Goal: Information Seeking & Learning: Learn about a topic

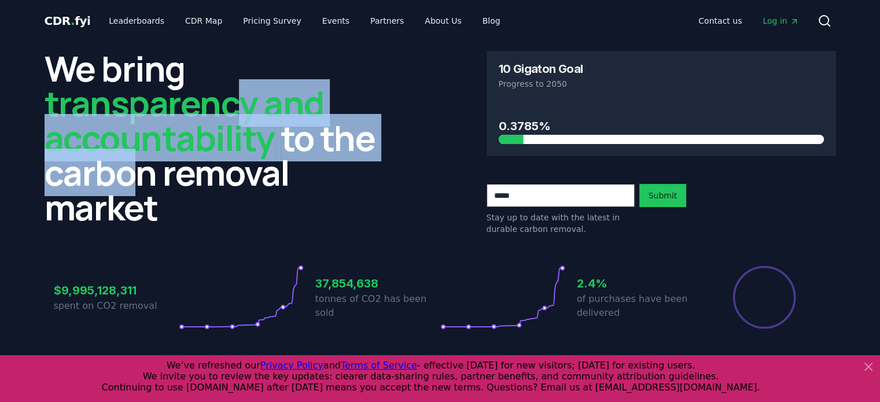
drag, startPoint x: 0, startPoint y: 0, endPoint x: 241, endPoint y: 100, distance: 260.6
click at [241, 100] on h2 "We bring transparency and accountability to the carbon removal market" at bounding box center [219, 138] width 349 height 174
click at [241, 100] on span "transparency and accountability" at bounding box center [184, 120] width 279 height 82
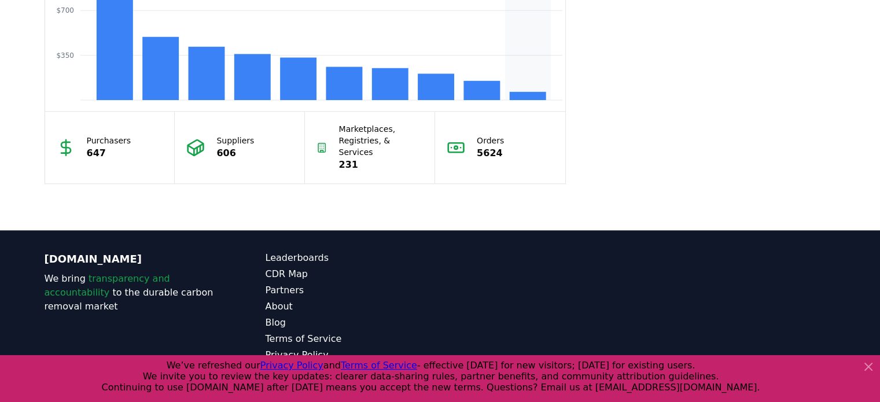
scroll to position [1099, 0]
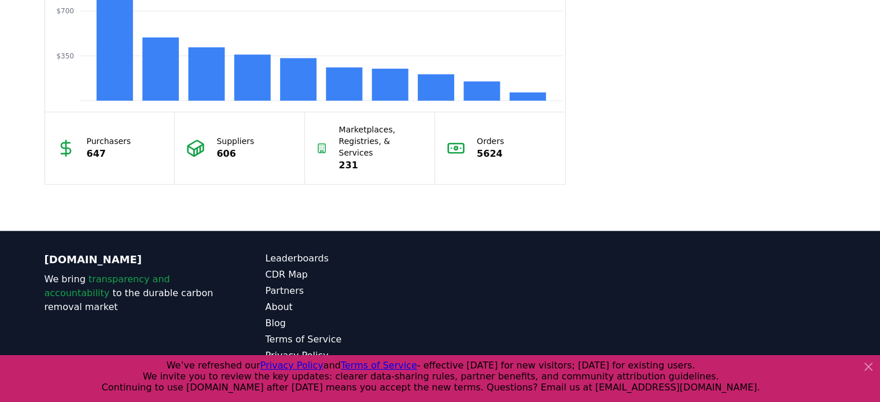
click at [868, 362] on icon at bounding box center [868, 367] width 14 height 14
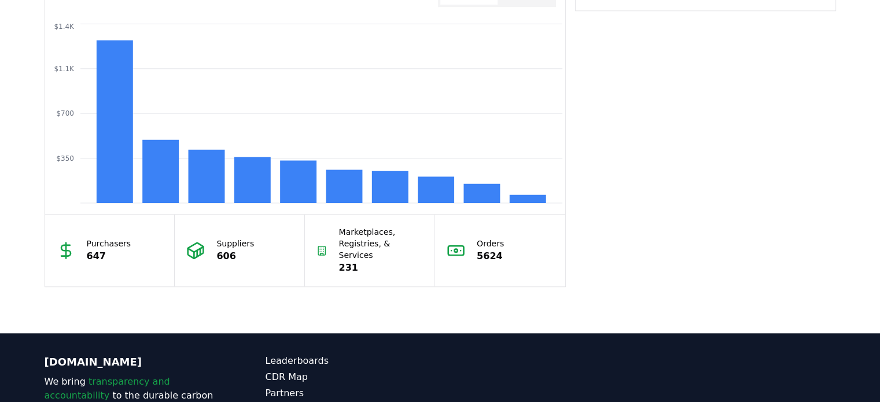
scroll to position [1100, 0]
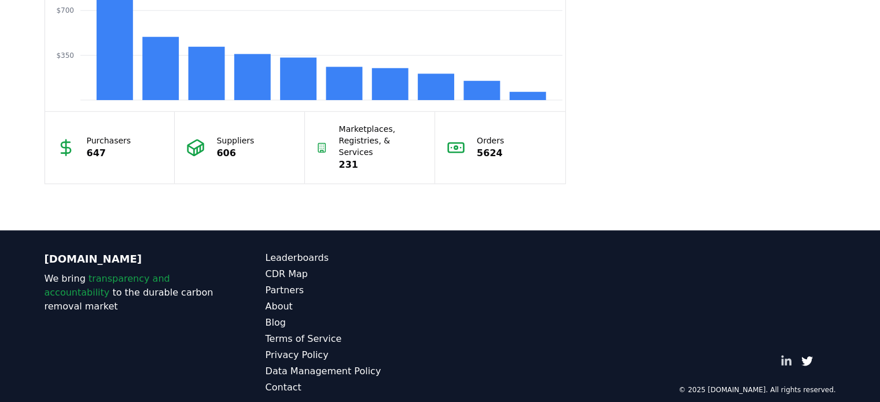
click at [786, 355] on icon "LinkedIn" at bounding box center [786, 360] width 10 height 10
click at [463, 260] on div "CDR.fyi We bring transparency and accountability to the durable carbon removal …" at bounding box center [440, 322] width 810 height 185
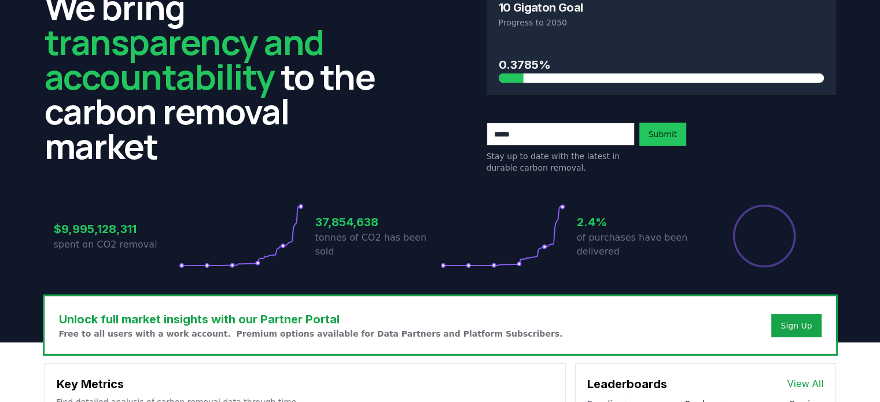
scroll to position [0, 0]
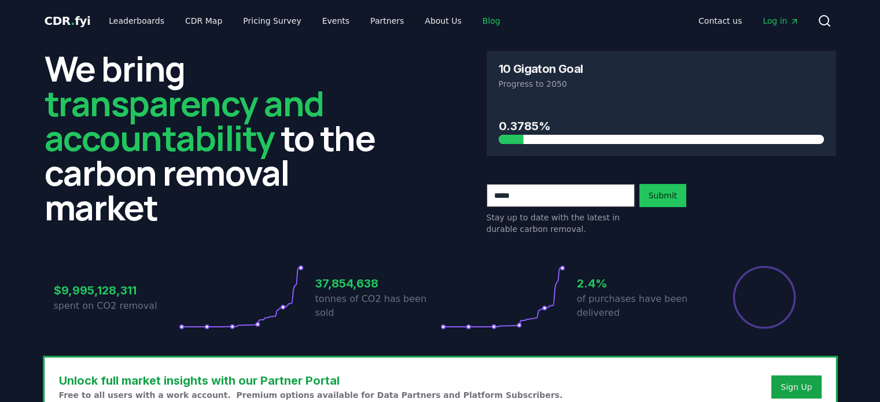
click at [473, 22] on link "Blog" at bounding box center [491, 20] width 36 height 21
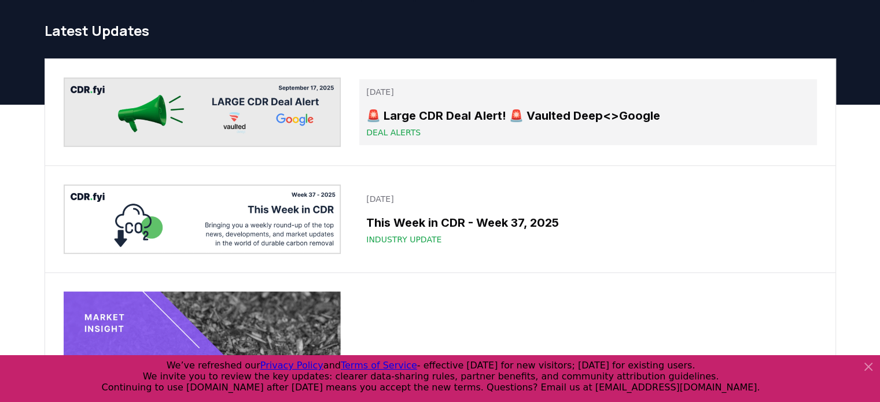
scroll to position [28, 0]
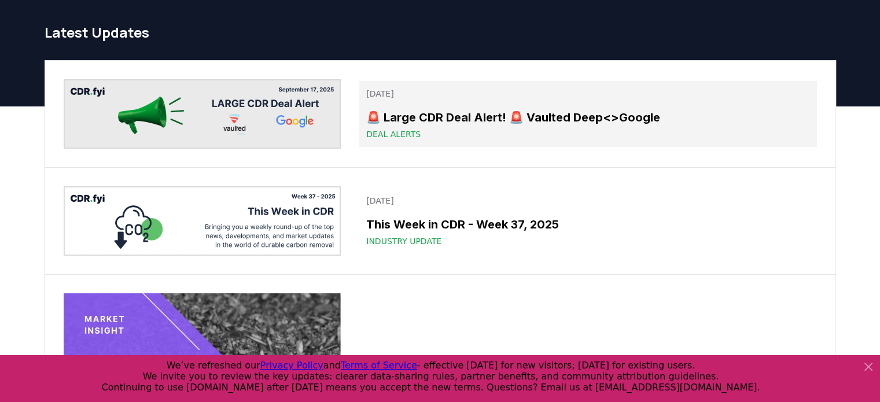
click at [410, 120] on h3 "🚨 Large CDR Deal Alert! 🚨 Vaulted Deep<>Google" at bounding box center [587, 117] width 443 height 17
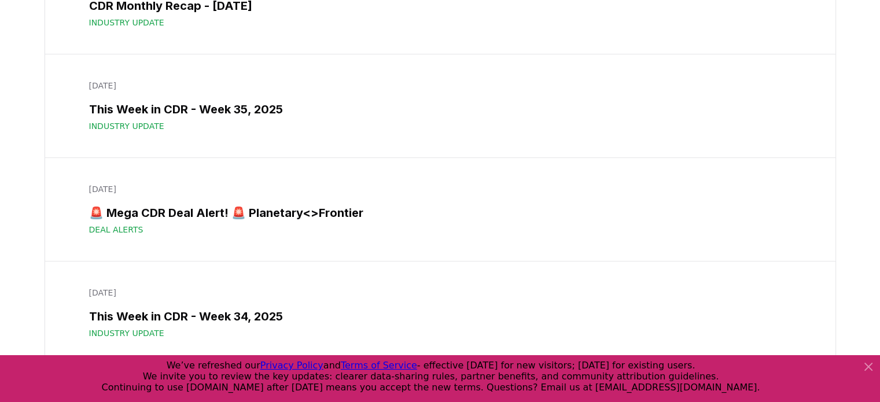
scroll to position [649, 0]
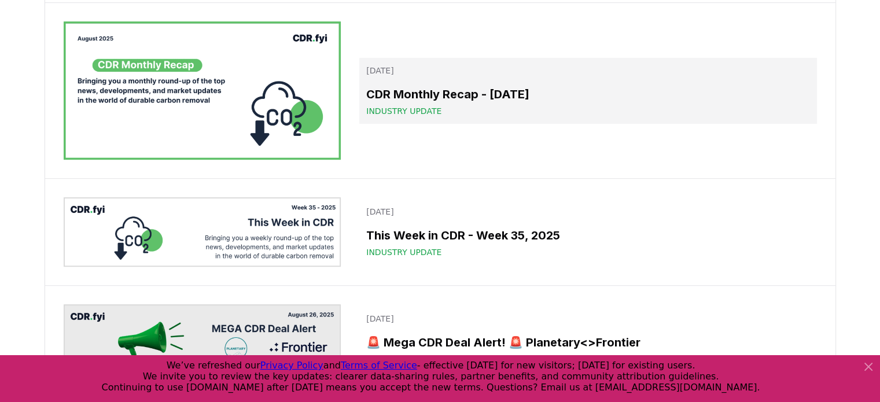
click at [500, 93] on h3 "CDR Monthly Recap - [DATE]" at bounding box center [587, 94] width 443 height 17
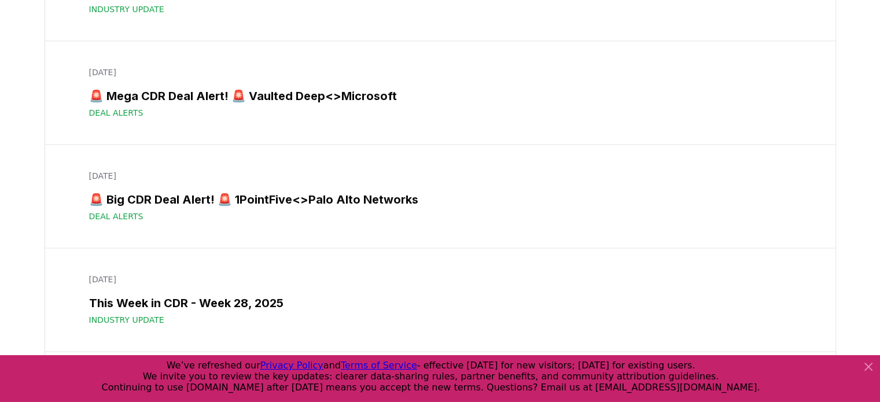
scroll to position [1766, 0]
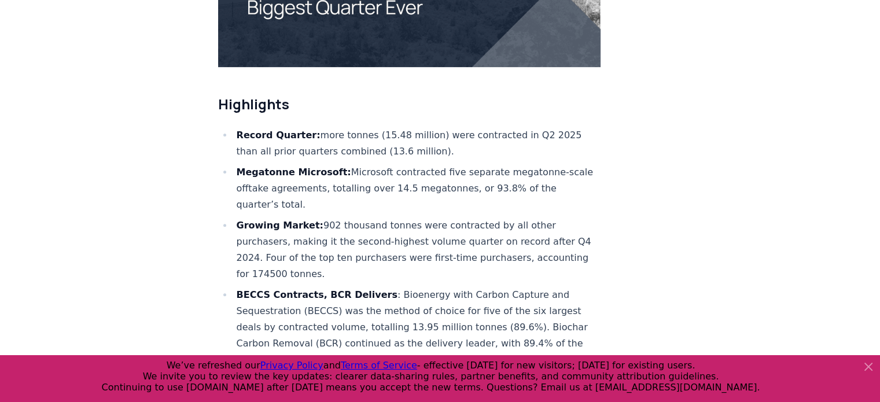
scroll to position [368, 0]
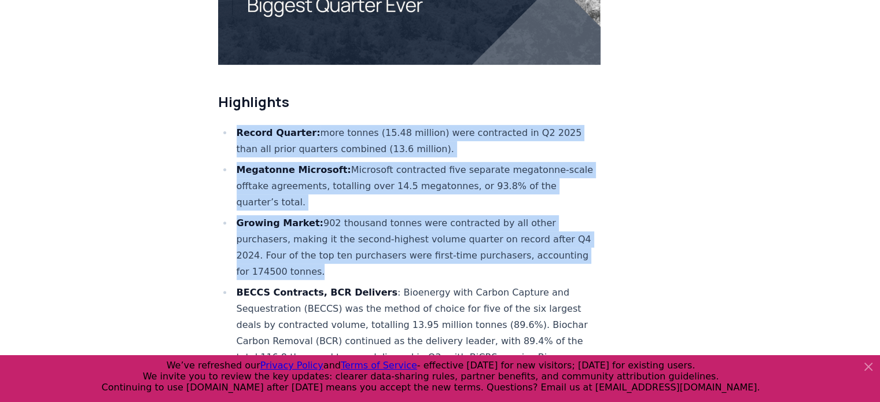
drag, startPoint x: 234, startPoint y: 95, endPoint x: 376, endPoint y: 237, distance: 200.4
click at [376, 237] on ul "Record Quarter: more tonnes (15.48 million) were contracted in Q2 2025 than all…" at bounding box center [409, 280] width 383 height 310
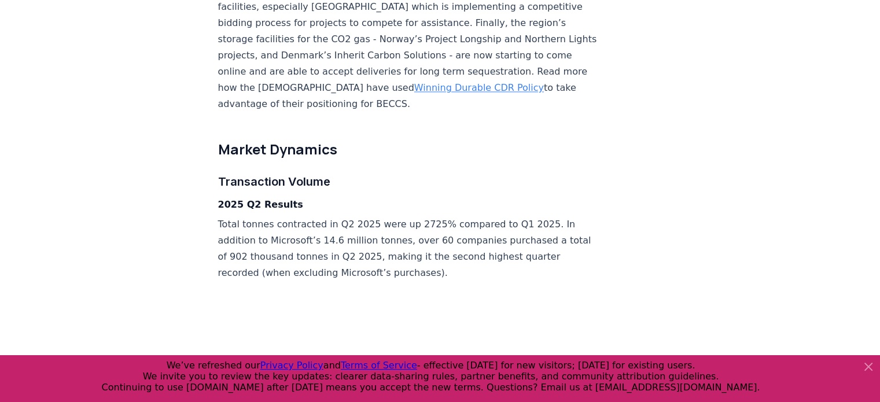
scroll to position [1709, 0]
copy ul "Record Quarter: more tonnes (15.48 million) were contracted in Q2 2025 than all…"
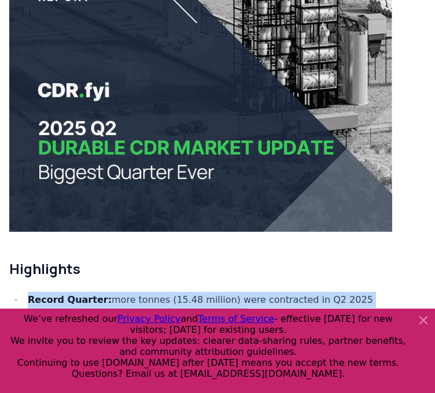
scroll to position [180, 0]
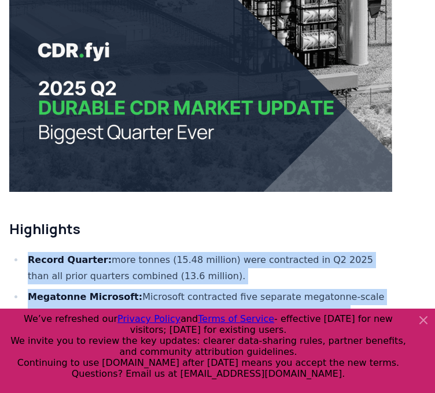
click at [153, 90] on img at bounding box center [200, 48] width 383 height 287
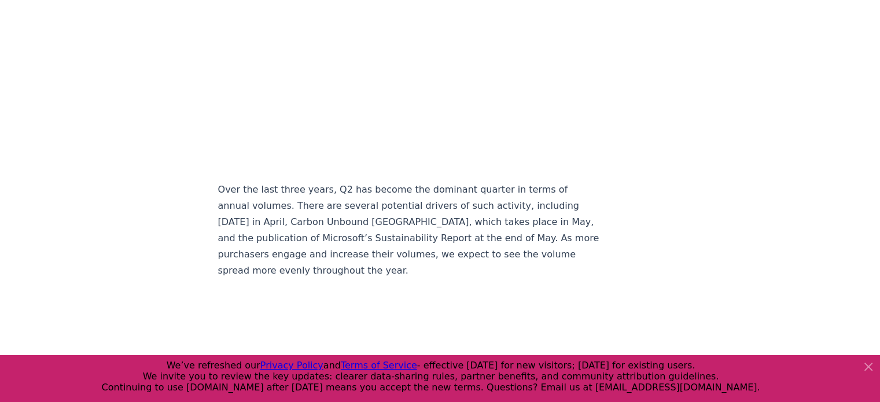
scroll to position [0, 0]
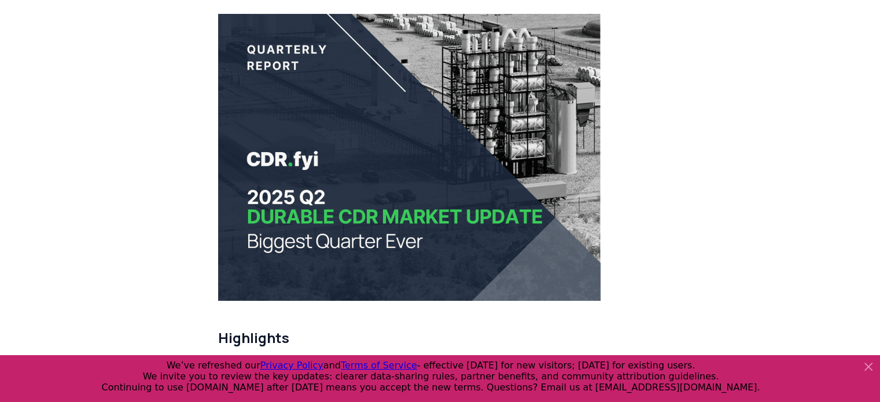
click at [312, 165] on img at bounding box center [409, 157] width 383 height 287
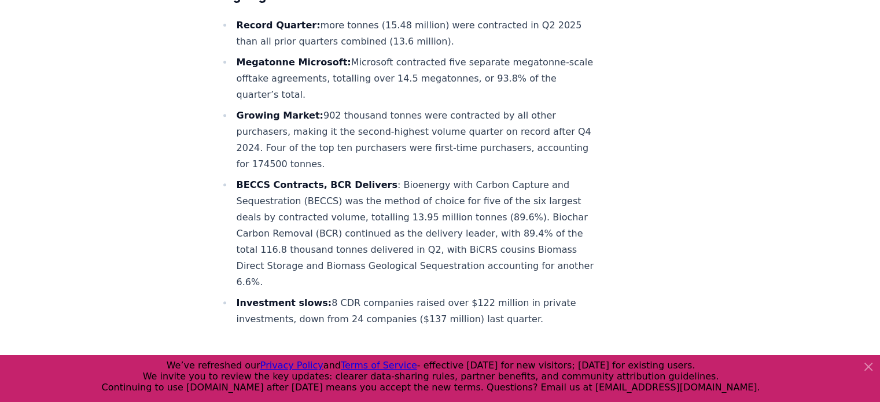
scroll to position [474, 0]
click at [404, 120] on li "Growing Market: 902 thousand tonnes were contracted by all other purchasers, ma…" at bounding box center [417, 141] width 368 height 65
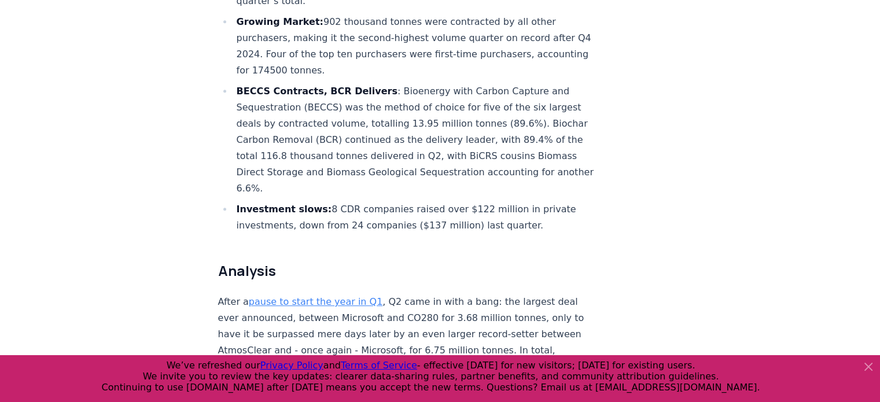
scroll to position [602, 0]
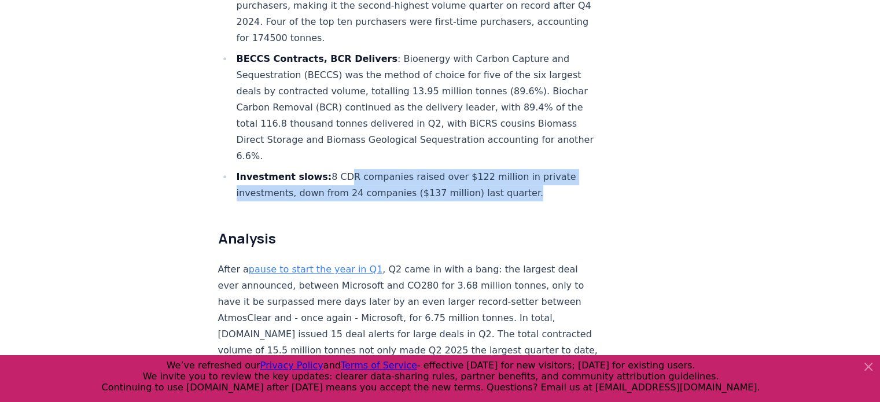
drag, startPoint x: 514, startPoint y: 153, endPoint x: 338, endPoint y: 139, distance: 176.4
click at [338, 169] on li "Investment slows: 8 CDR companies raised over $122 million in private investmen…" at bounding box center [417, 185] width 368 height 32
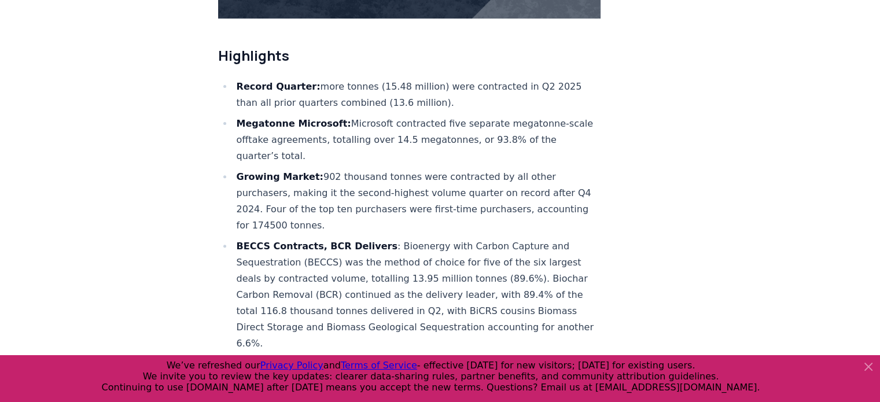
scroll to position [415, 0]
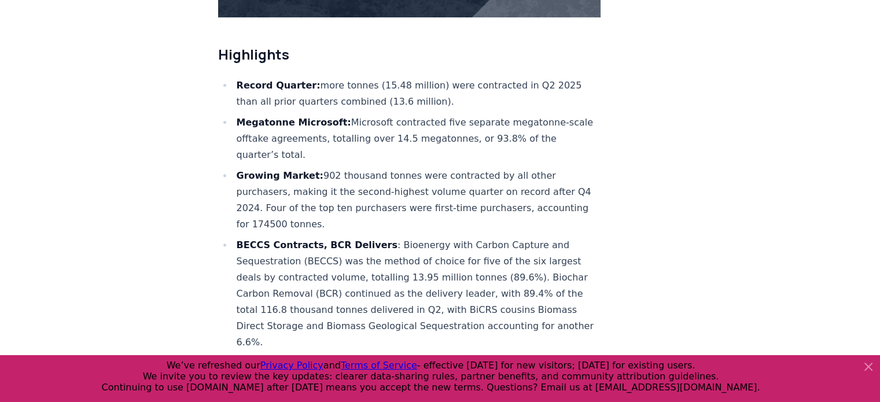
drag, startPoint x: 338, startPoint y: 82, endPoint x: 480, endPoint y: 116, distance: 146.3
click at [480, 116] on li "Megatonne Microsoft: Microsoft contracted five separate megatonne-scale offtake…" at bounding box center [417, 139] width 368 height 49
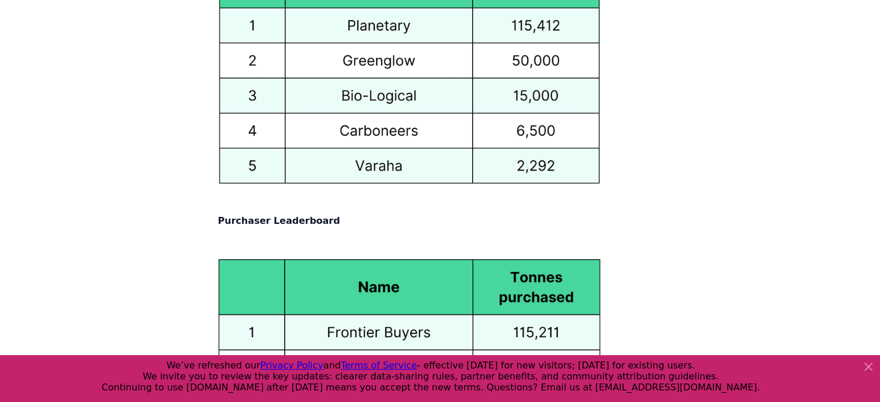
scroll to position [5456, 0]
